Goal: Check status

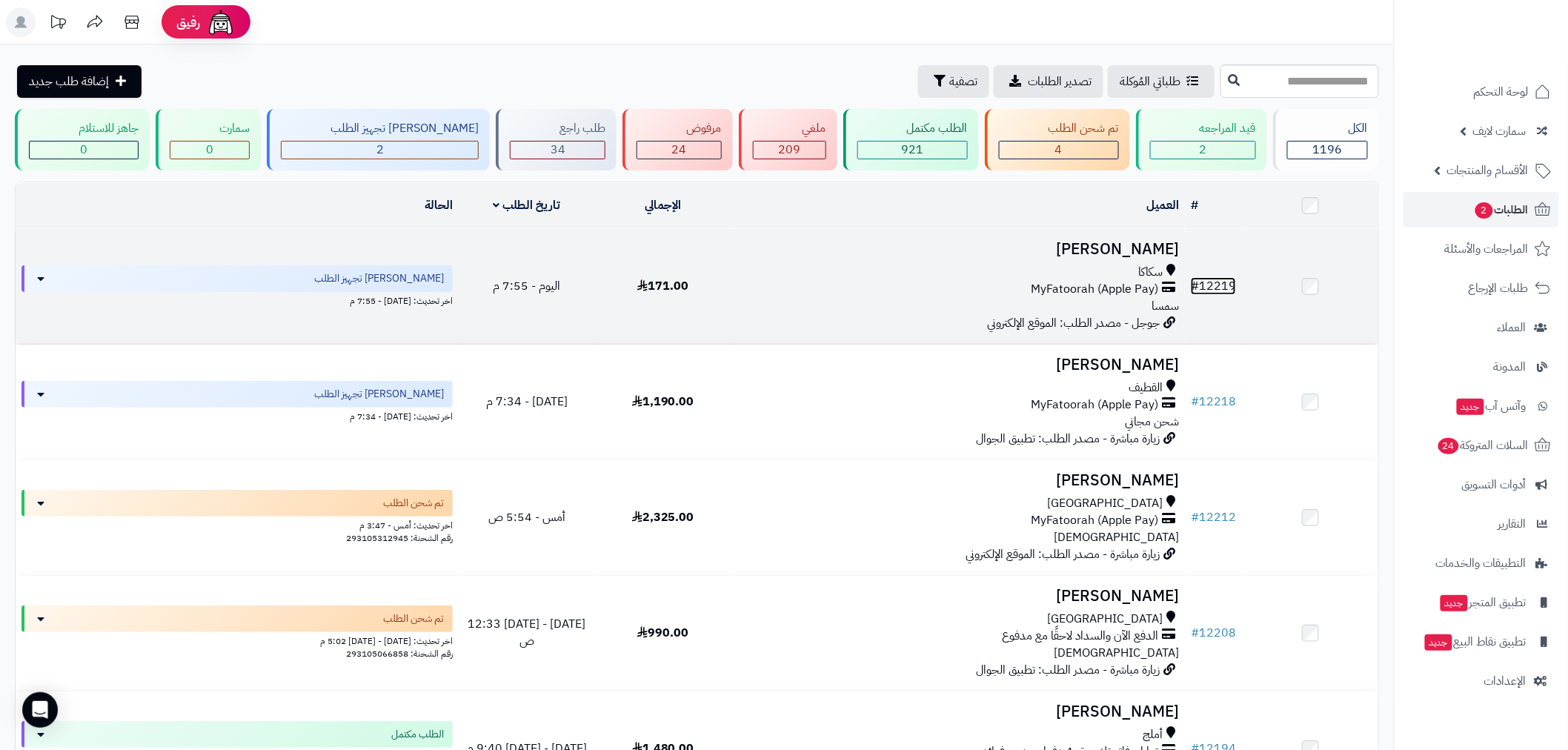
click at [1215, 286] on link "# 12219" at bounding box center [1214, 286] width 45 height 18
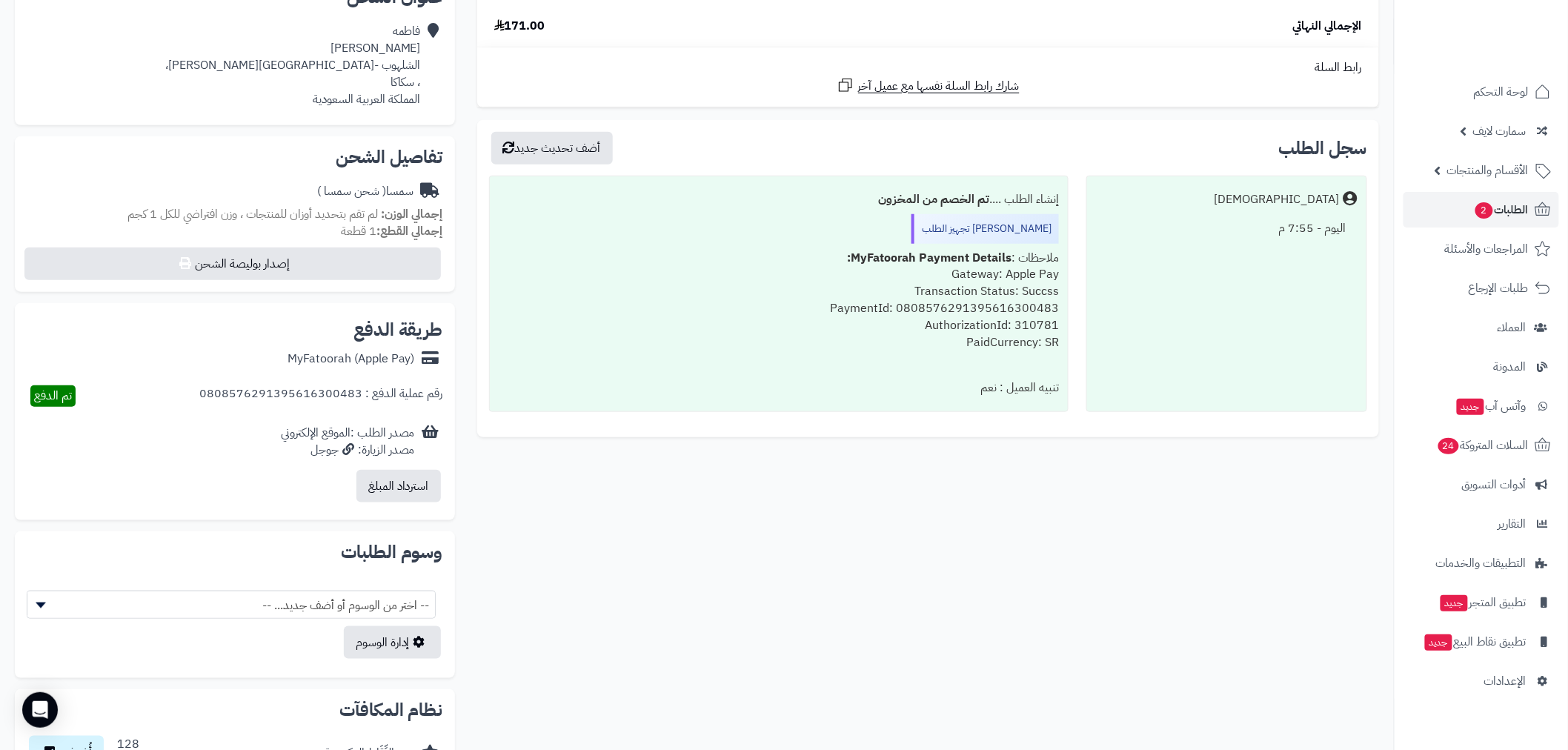
scroll to position [566, 0]
